Goal: Task Accomplishment & Management: Complete application form

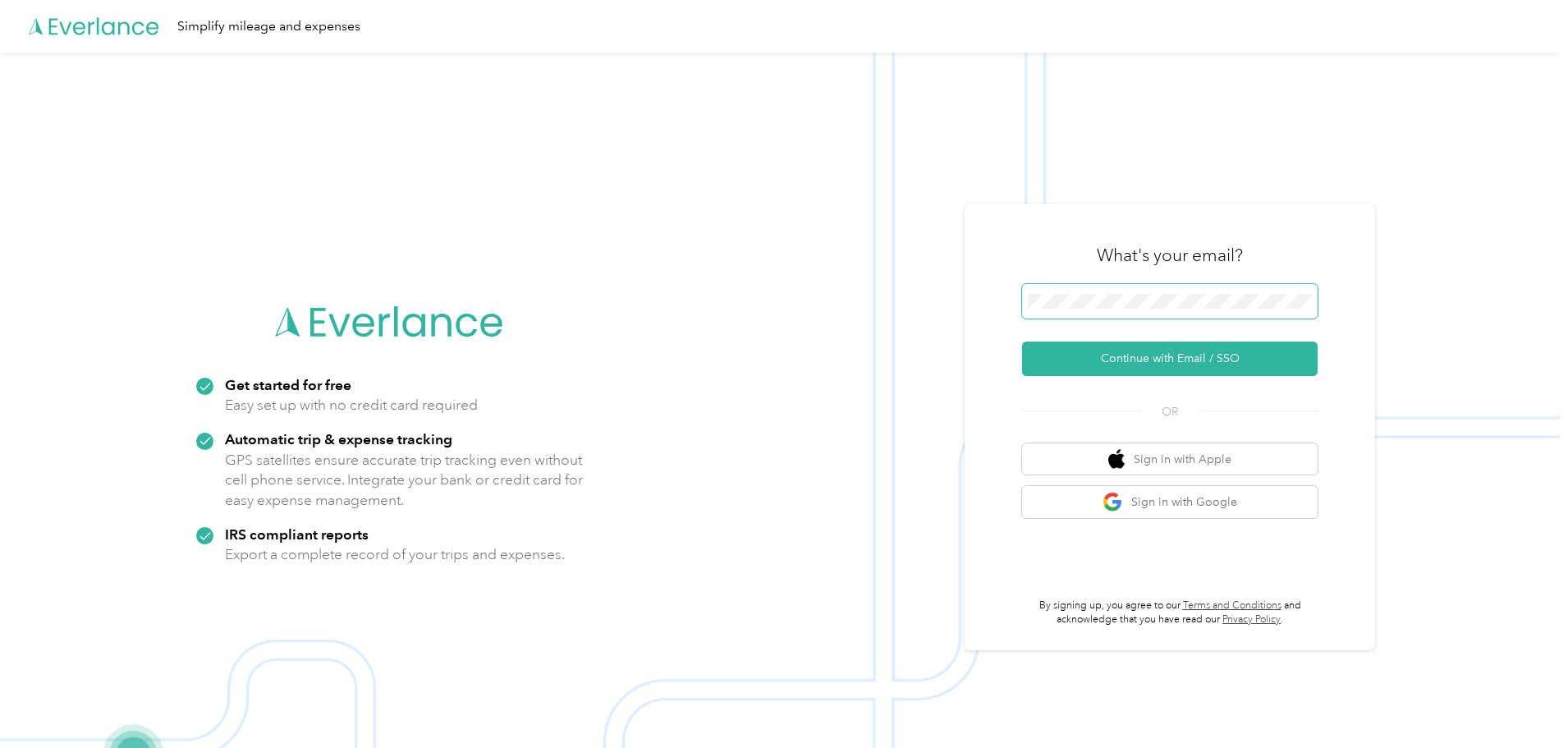
click at [1221, 286] on span at bounding box center [1170, 301] width 295 height 35
click at [1234, 308] on span at bounding box center [1170, 301] width 295 height 35
click at [1199, 368] on button "Continue with Email / SSO" at bounding box center [1170, 358] width 295 height 35
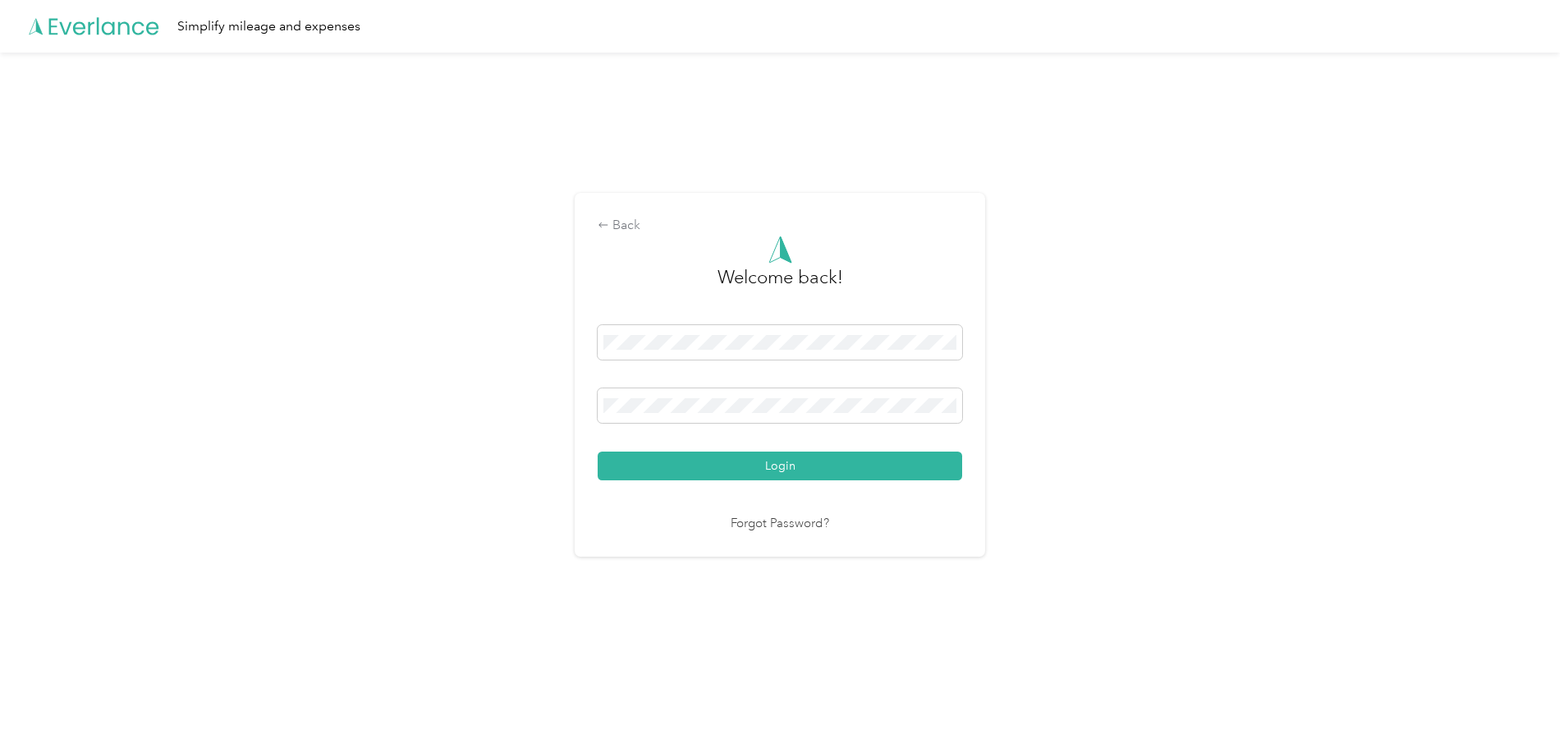
click at [598, 452] on button "Login" at bounding box center [780, 466] width 364 height 29
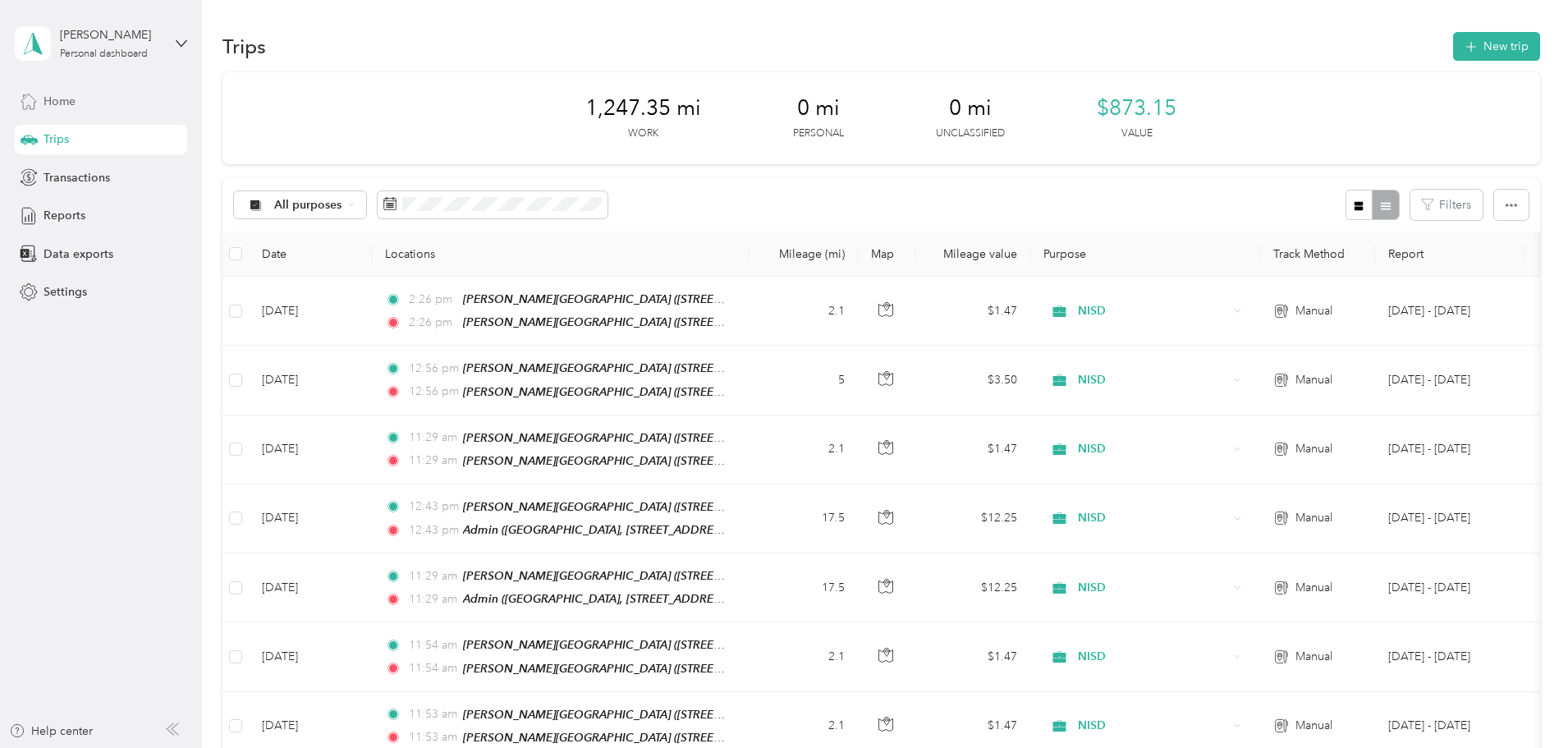
click at [117, 101] on div "Home" at bounding box center [100, 101] width 172 height 30
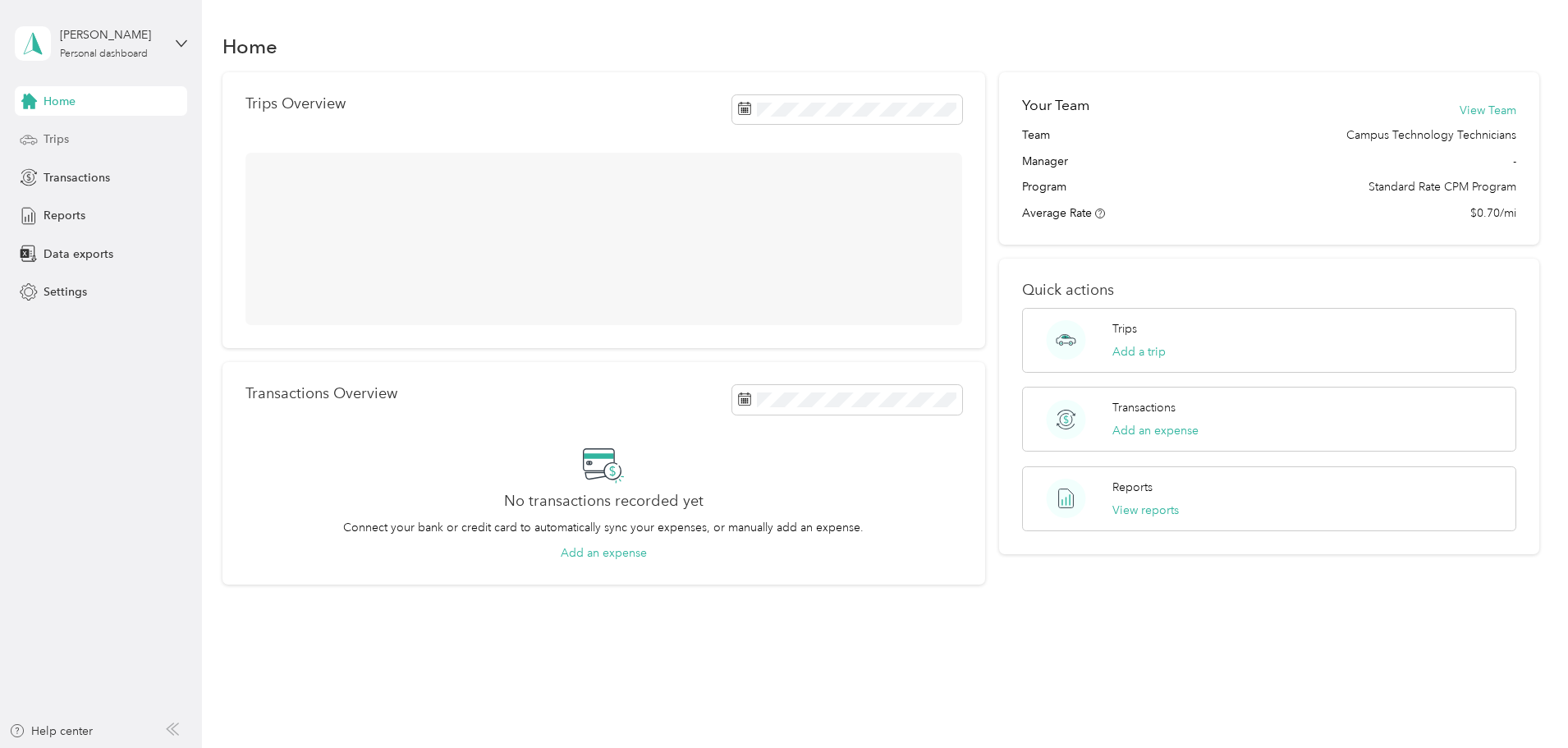
click at [92, 136] on div "Trips" at bounding box center [100, 139] width 172 height 30
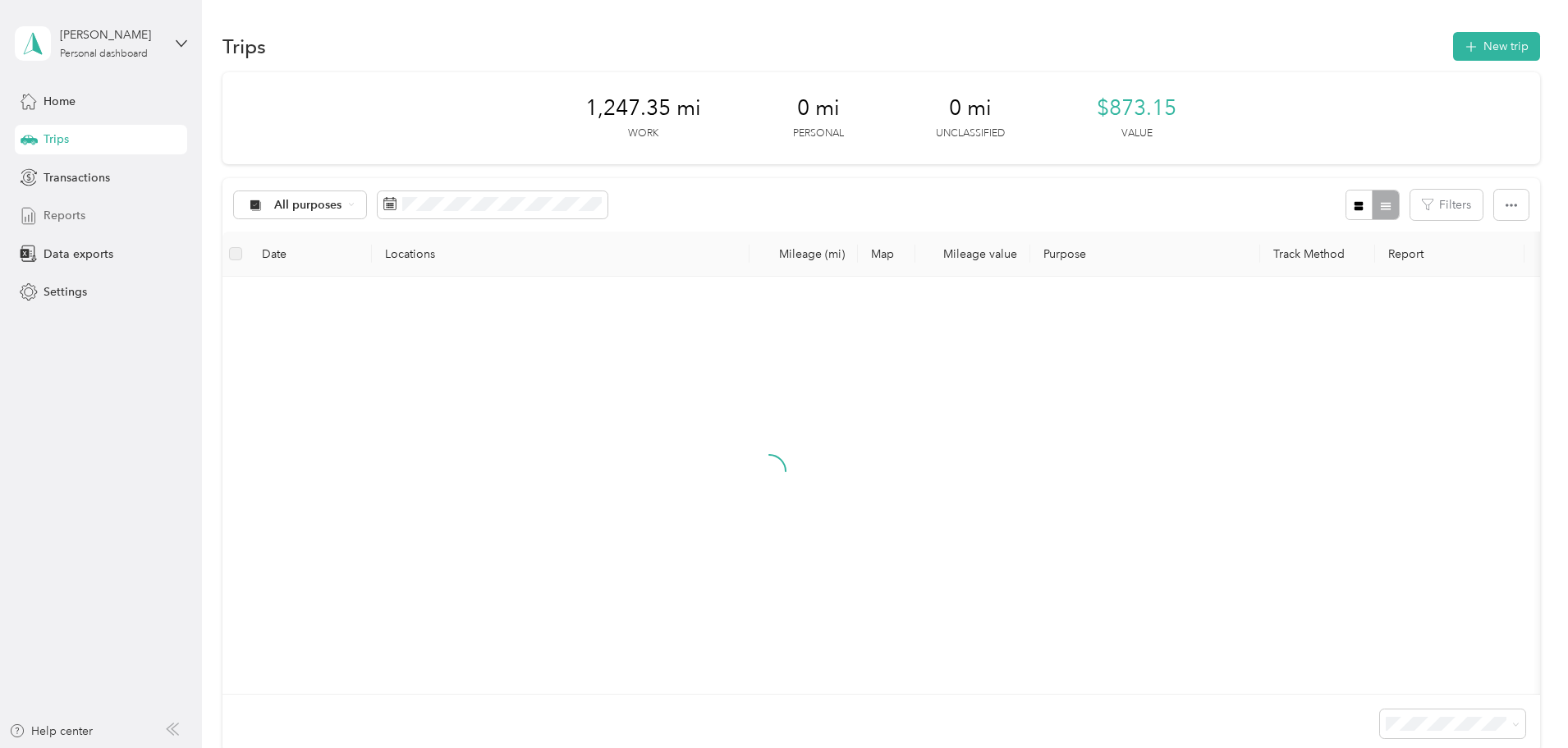
click at [83, 207] on span "Reports" at bounding box center [65, 215] width 42 height 17
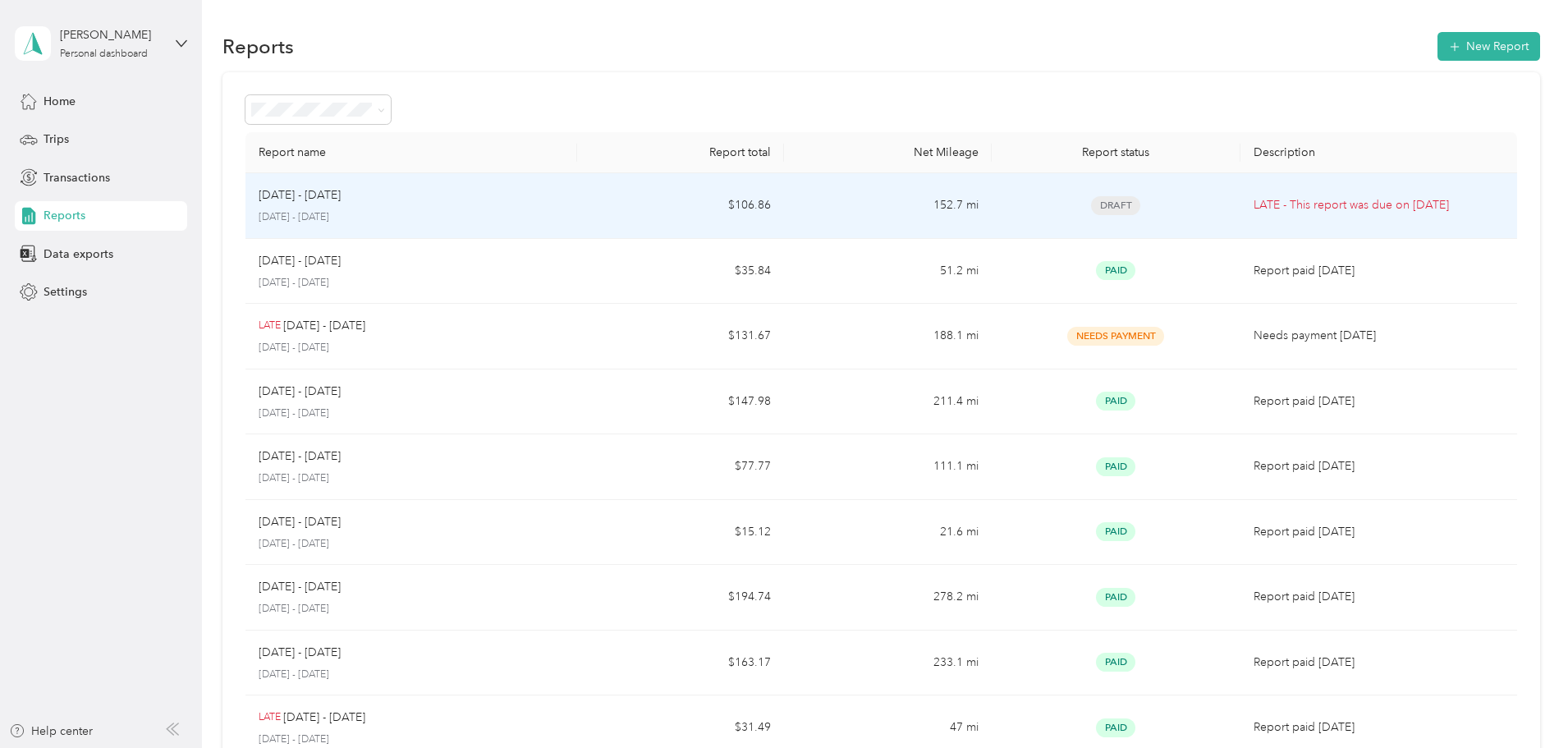
click at [723, 217] on td "$106.86" at bounding box center [681, 206] width 207 height 66
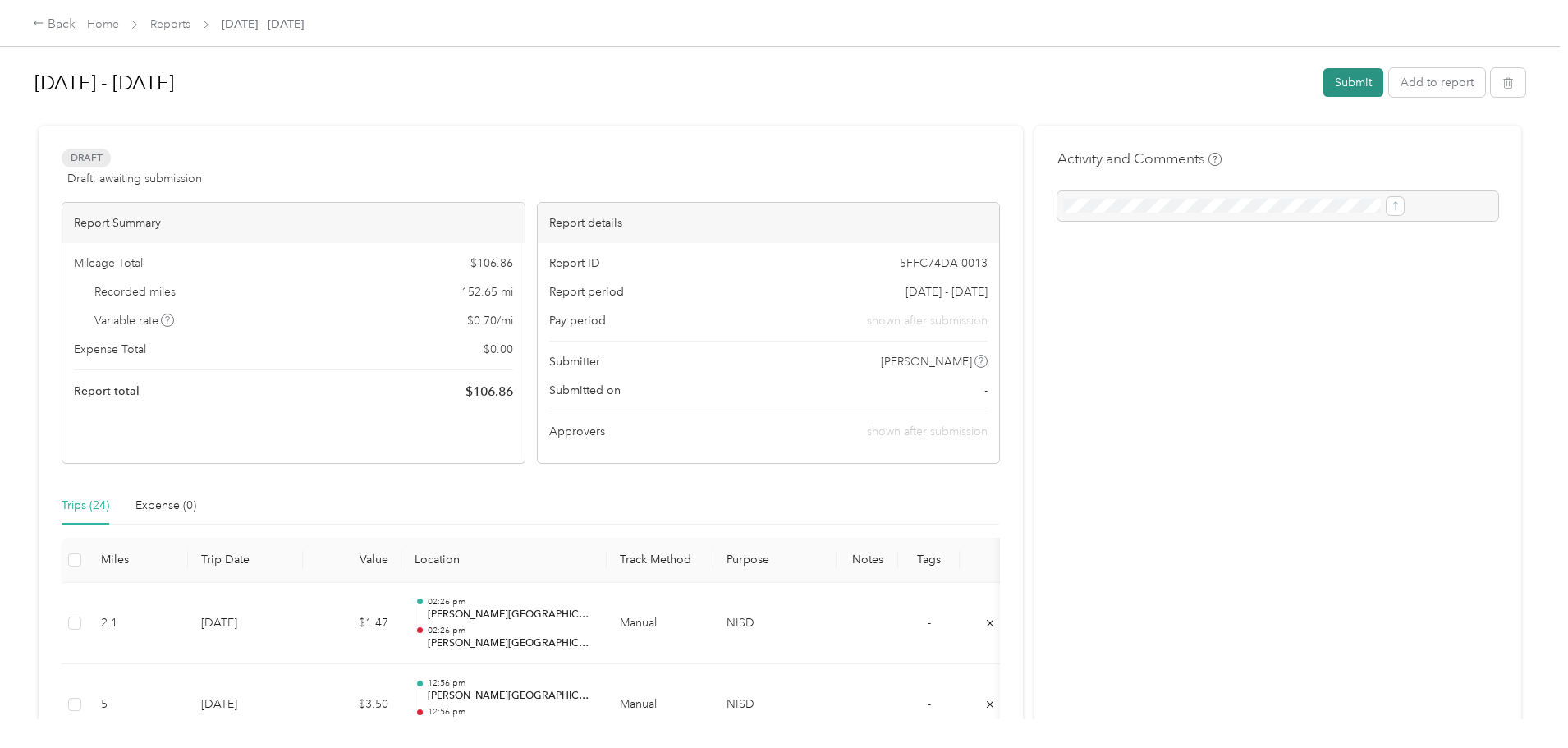
click at [1324, 80] on button "Submit" at bounding box center [1354, 83] width 60 height 29
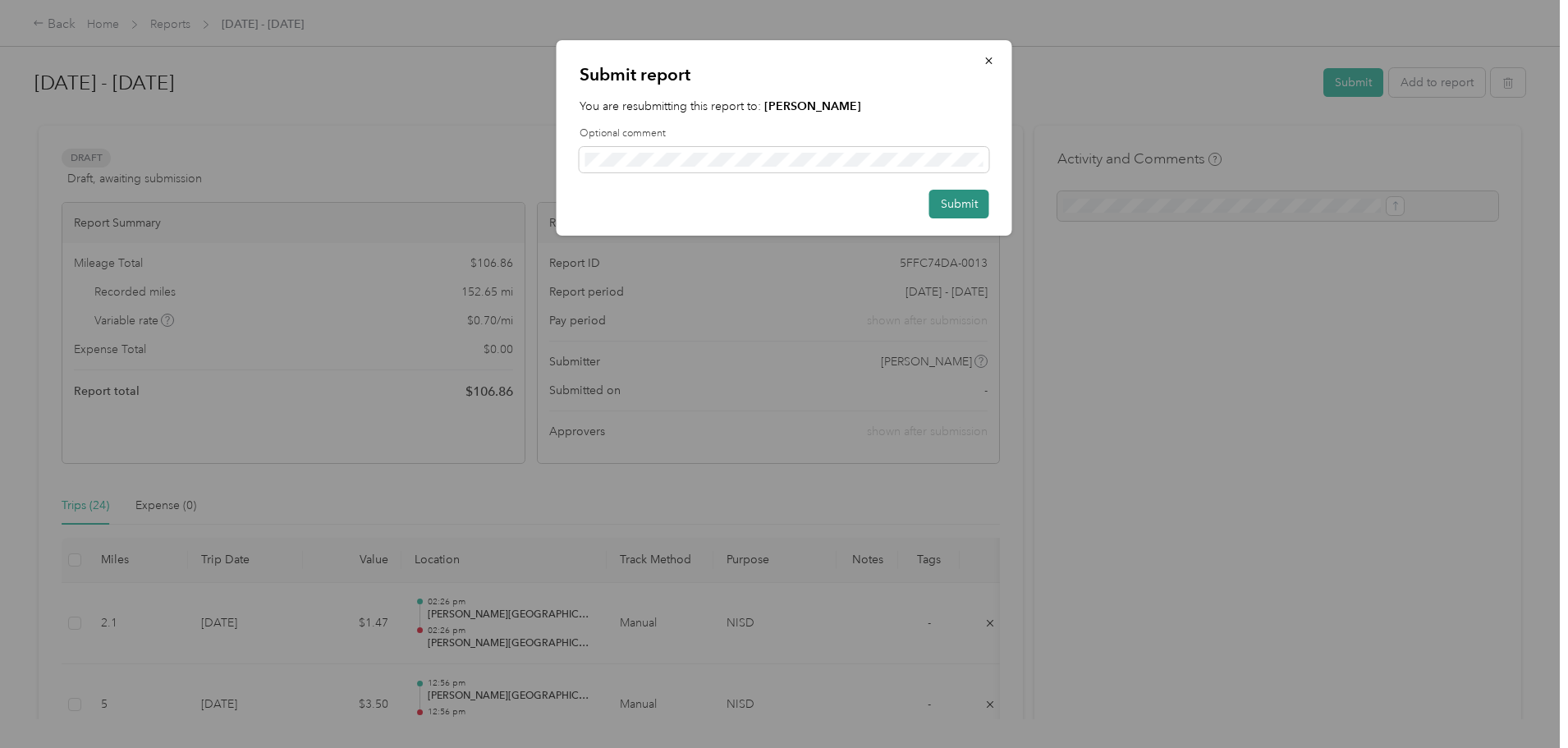
click at [955, 203] on button "Submit" at bounding box center [959, 204] width 60 height 29
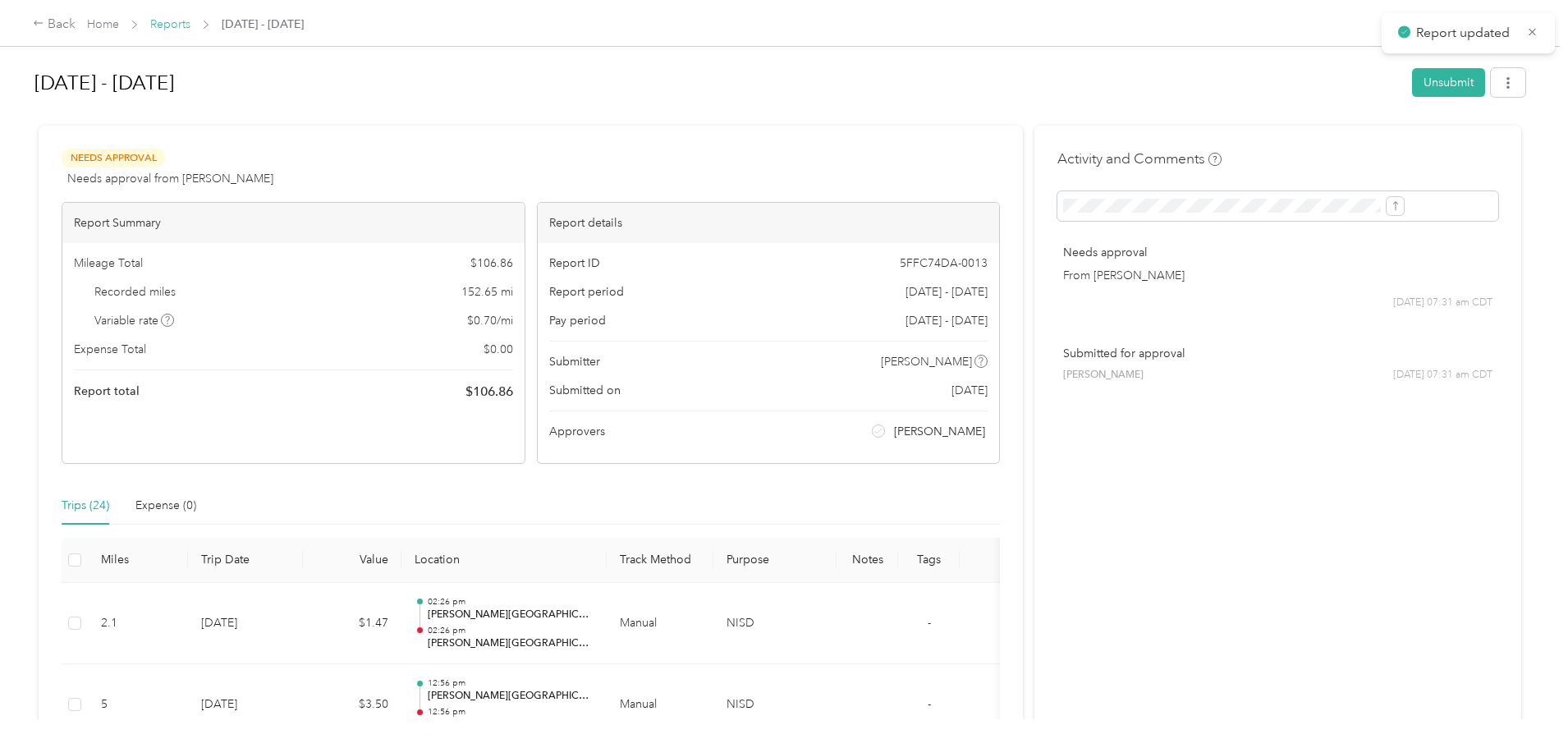
click at [190, 22] on link "Reports" at bounding box center [170, 24] width 40 height 14
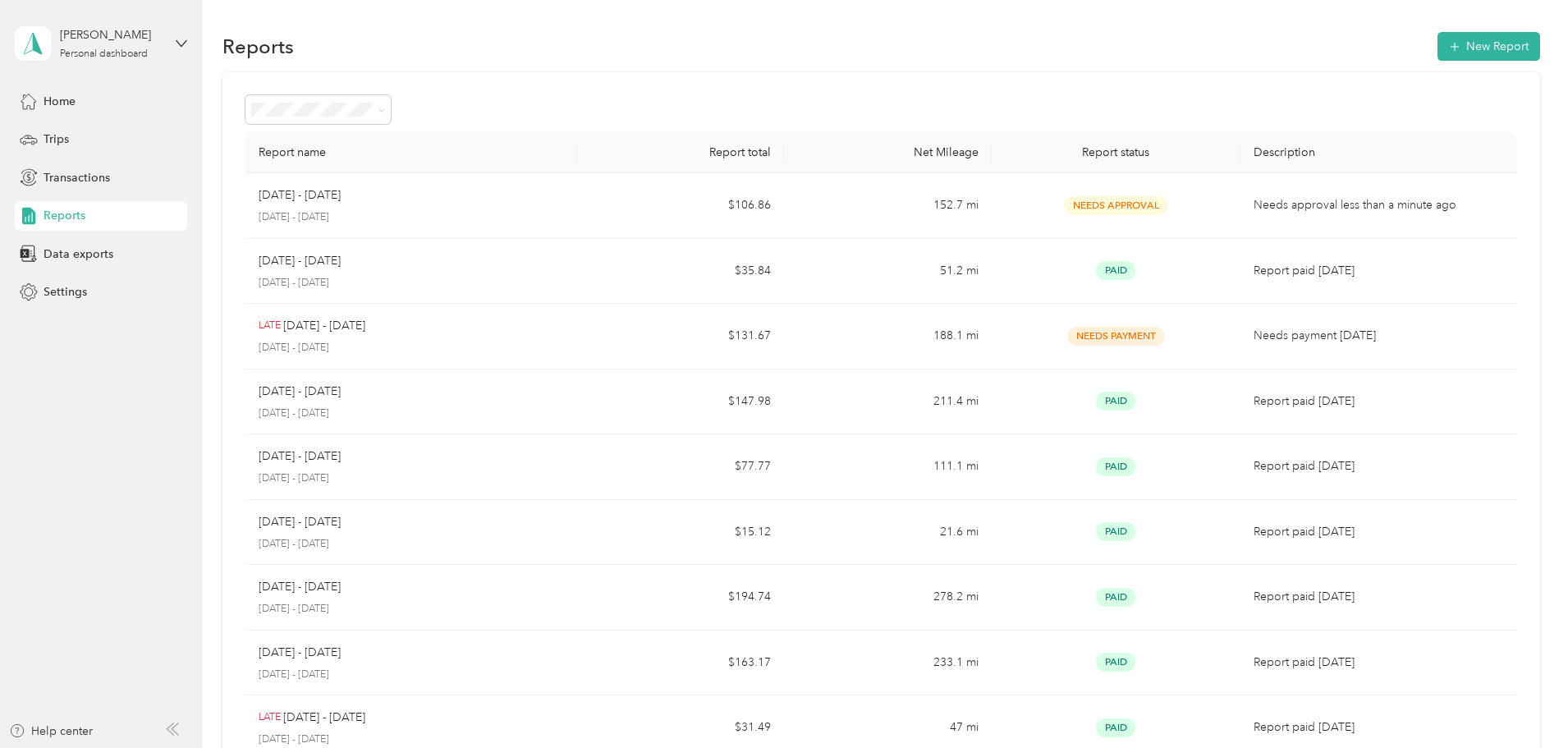
drag, startPoint x: 867, startPoint y: 5, endPoint x: 793, endPoint y: 75, distance: 101.9
click at [797, 73] on div "Report name Report total Net Mileage Report status Description [DATE] - [DATE] …" at bounding box center [882, 484] width 1318 height 824
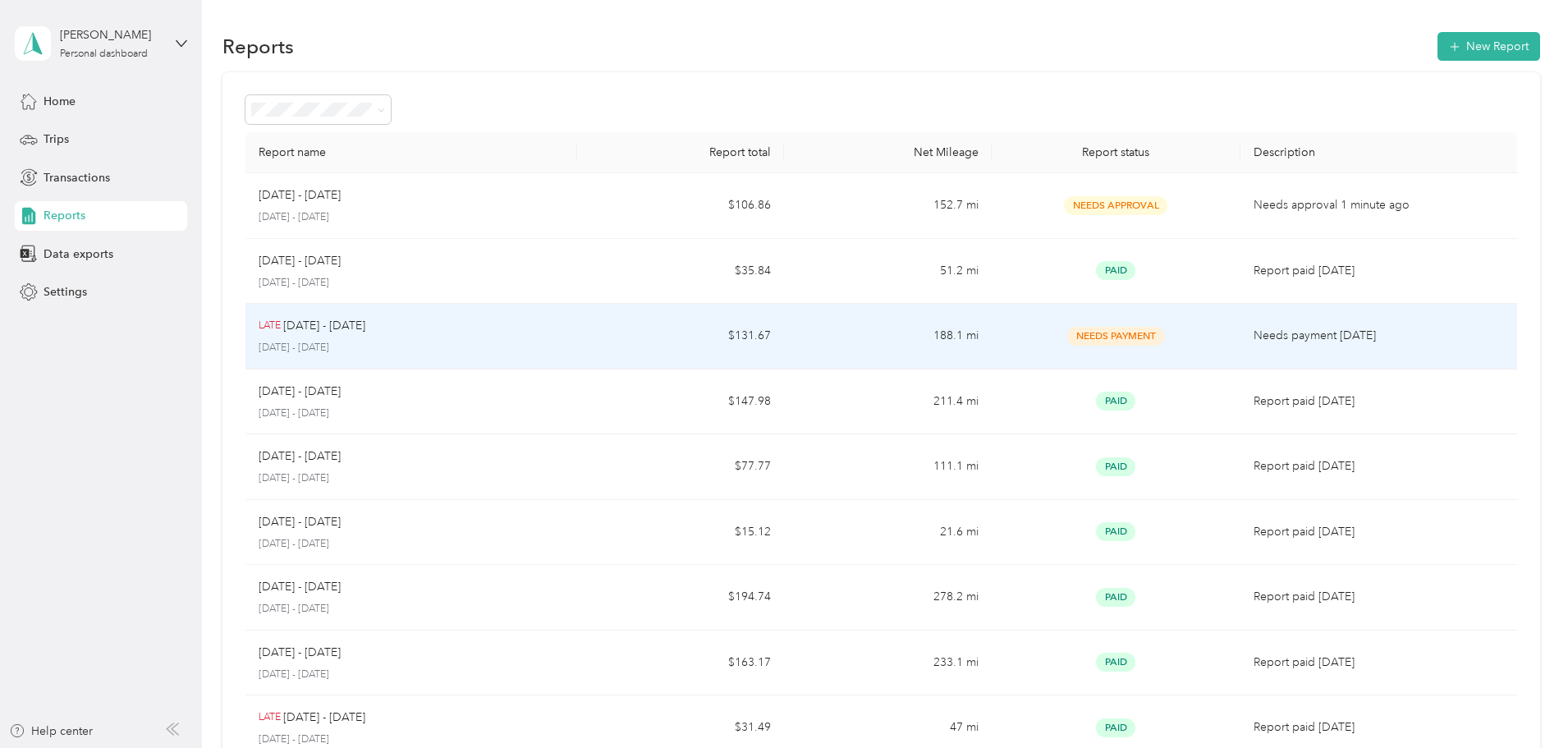
click at [865, 331] on td "188.1 mi" at bounding box center [887, 336] width 207 height 66
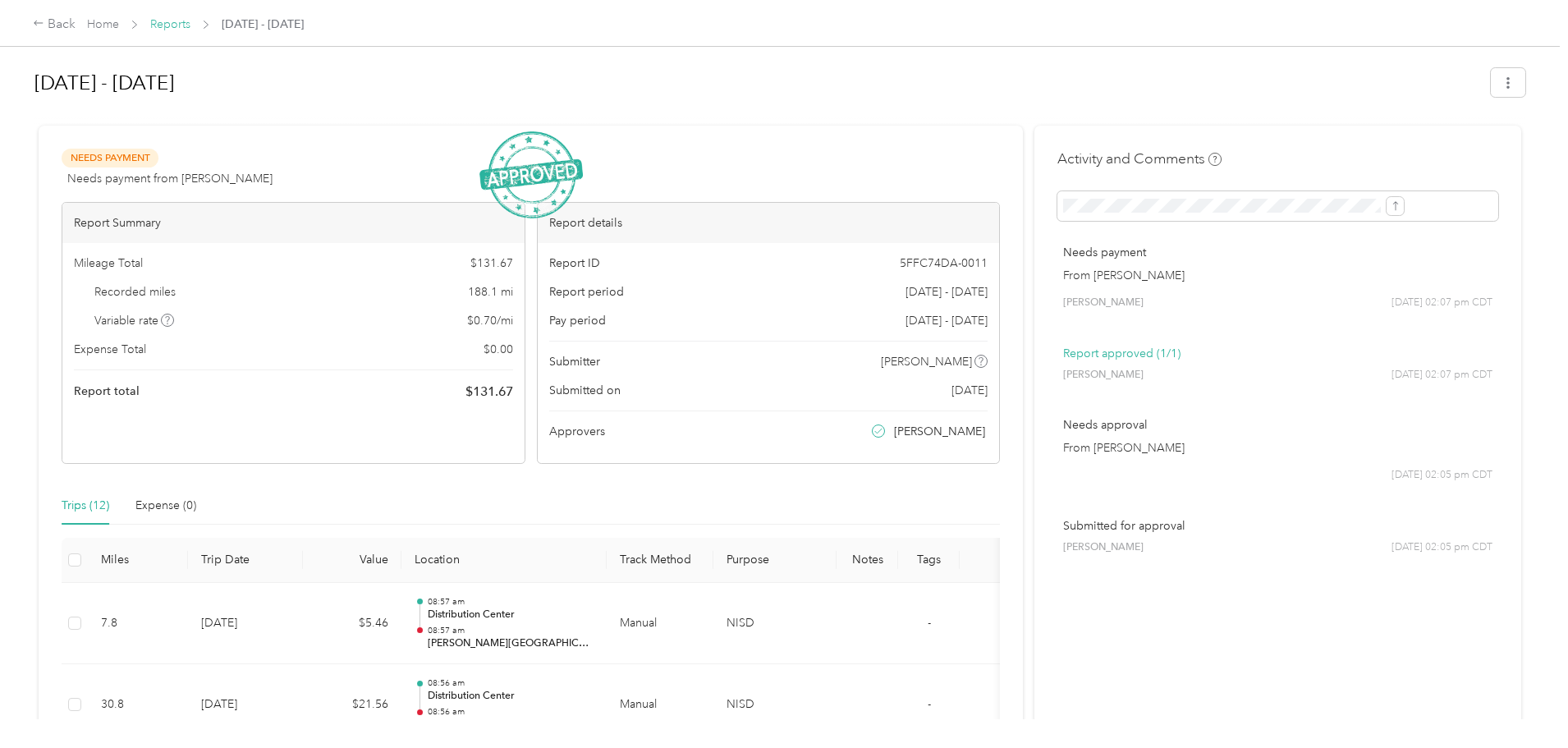
click at [190, 26] on link "Reports" at bounding box center [170, 24] width 40 height 14
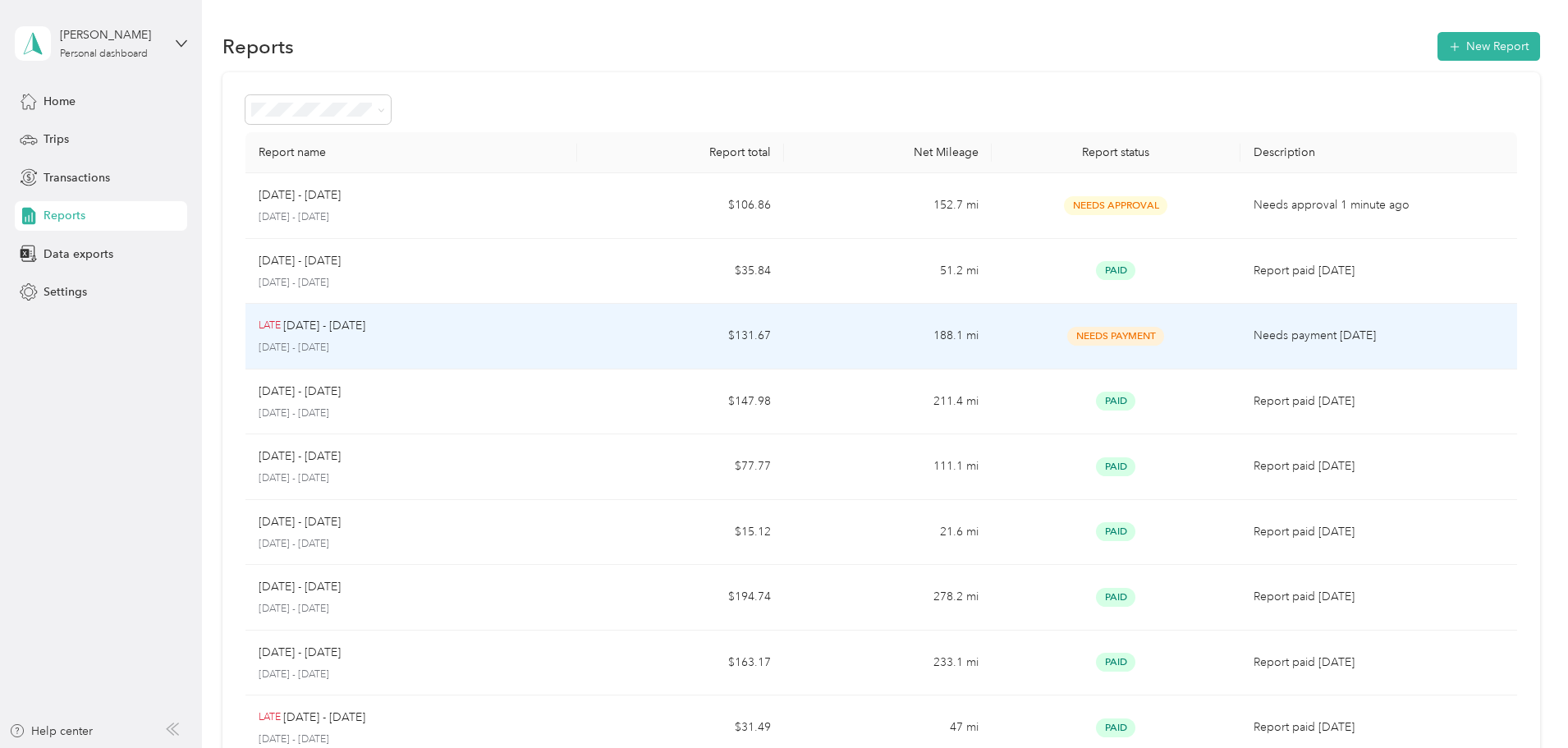
click at [1068, 334] on span "Needs Payment" at bounding box center [1115, 336] width 97 height 19
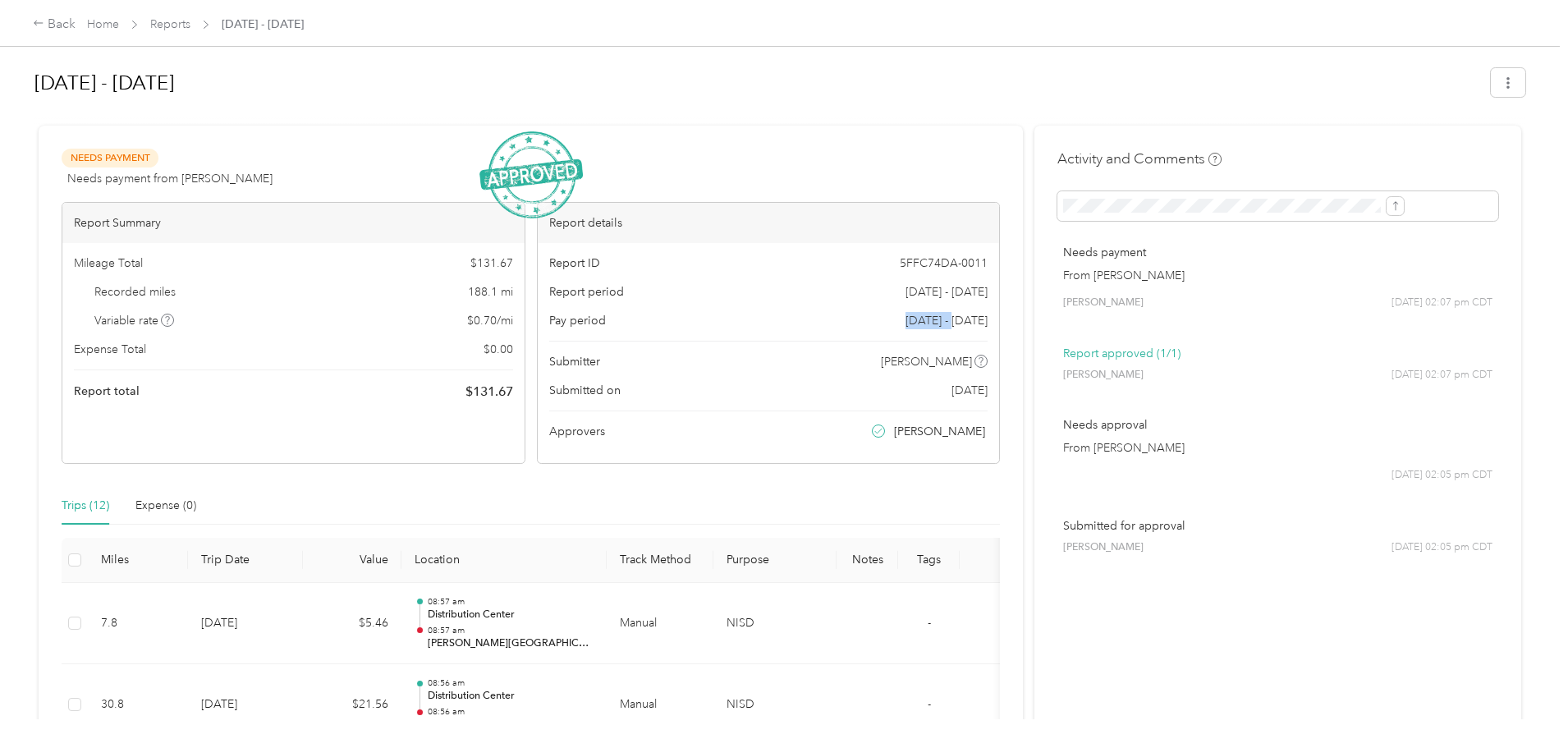
drag, startPoint x: 865, startPoint y: 318, endPoint x: 902, endPoint y: 319, distance: 37.0
click at [905, 319] on span "[DATE] - [DATE]" at bounding box center [946, 320] width 83 height 17
click at [905, 320] on span "[DATE] - [DATE]" at bounding box center [946, 320] width 83 height 17
click at [905, 319] on span "[DATE] - [DATE]" at bounding box center [946, 320] width 83 height 17
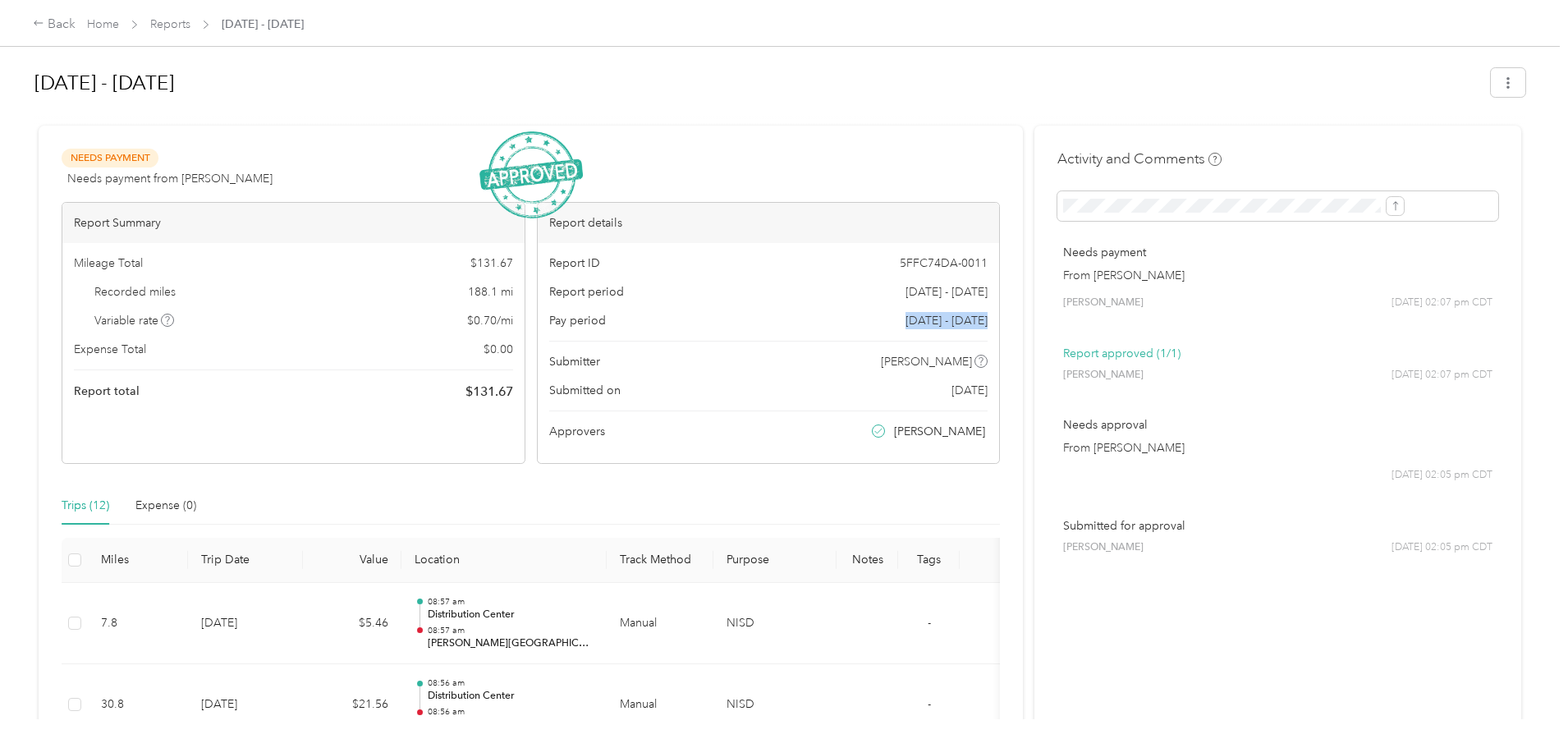
click at [905, 317] on span "[DATE] - [DATE]" at bounding box center [946, 320] width 83 height 17
click at [905, 316] on span "[DATE] - [DATE]" at bounding box center [946, 320] width 83 height 17
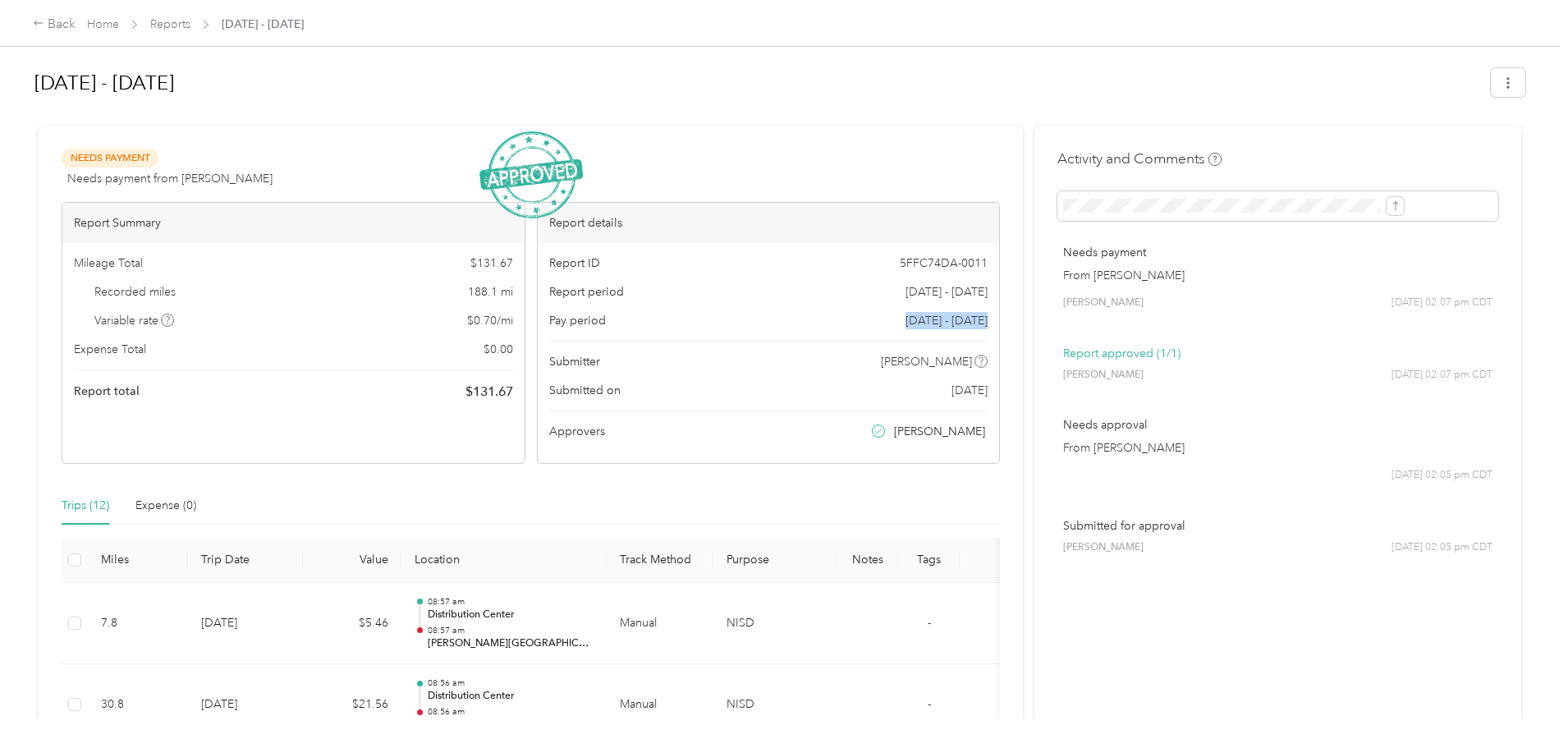
click at [905, 316] on span "[DATE] - [DATE]" at bounding box center [946, 320] width 83 height 17
drag, startPoint x: 807, startPoint y: 358, endPoint x: 790, endPoint y: 372, distance: 22.0
click at [806, 365] on div "Submitter [PERSON_NAME]" at bounding box center [769, 361] width 440 height 17
